Goal: Check status: Check status

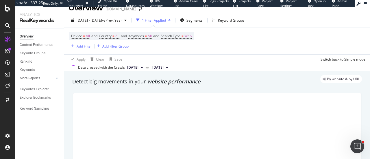
scroll to position [4, 0]
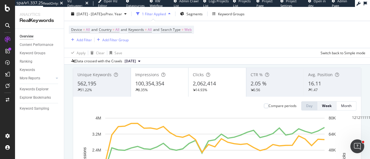
scroll to position [35, 0]
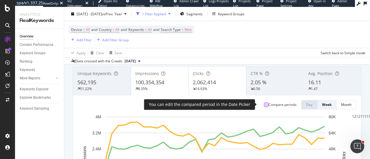
click at [264, 104] on div at bounding box center [266, 105] width 5 height 5
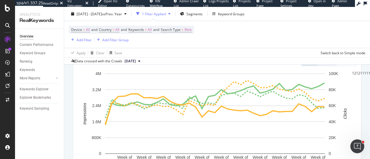
scroll to position [78, 0]
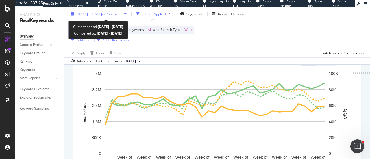
click at [119, 13] on span "vs Prev. Year" at bounding box center [112, 13] width 20 height 5
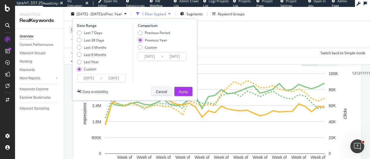
click at [169, 92] on button "Cancel" at bounding box center [161, 91] width 21 height 9
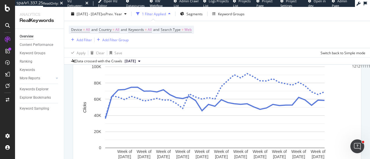
scroll to position [270, 0]
